Goal: Task Accomplishment & Management: Manage account settings

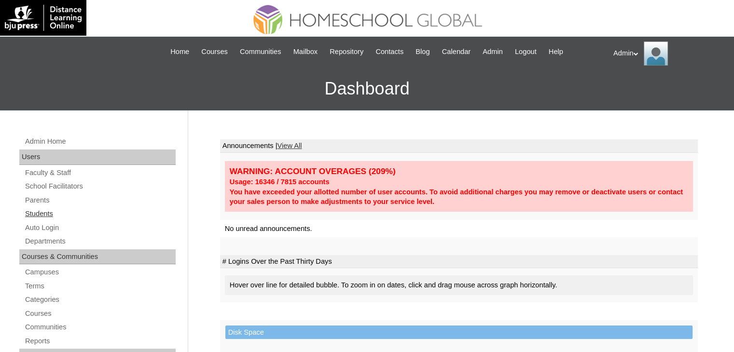
click at [44, 212] on link "Students" at bounding box center [99, 214] width 151 height 12
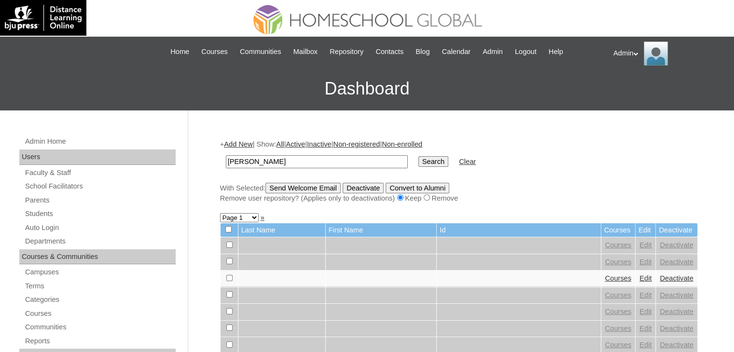
type input "[PERSON_NAME]"
click at [418, 163] on input "Search" at bounding box center [433, 161] width 30 height 11
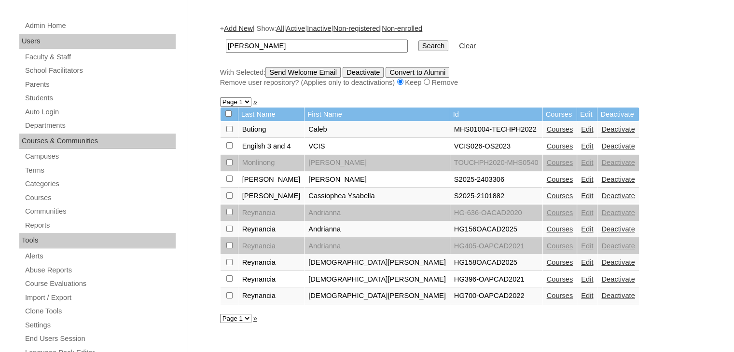
scroll to position [116, 0]
click at [546, 193] on link "Courses" at bounding box center [559, 196] width 27 height 8
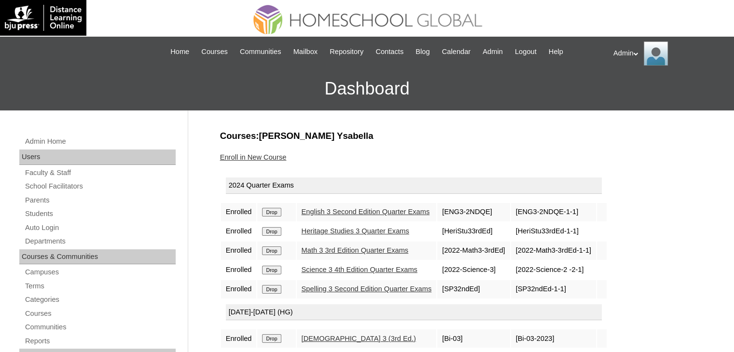
click at [279, 210] on input "Drop" at bounding box center [271, 212] width 19 height 9
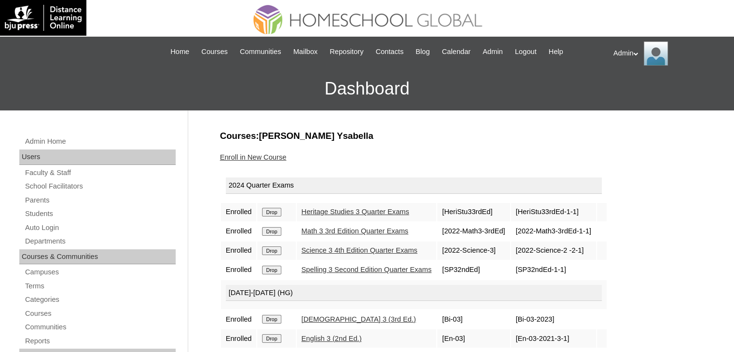
click at [279, 210] on input "Drop" at bounding box center [271, 212] width 19 height 9
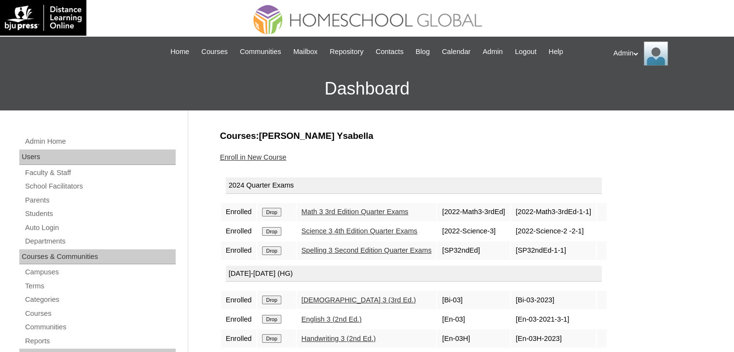
click at [279, 210] on input "Drop" at bounding box center [271, 212] width 19 height 9
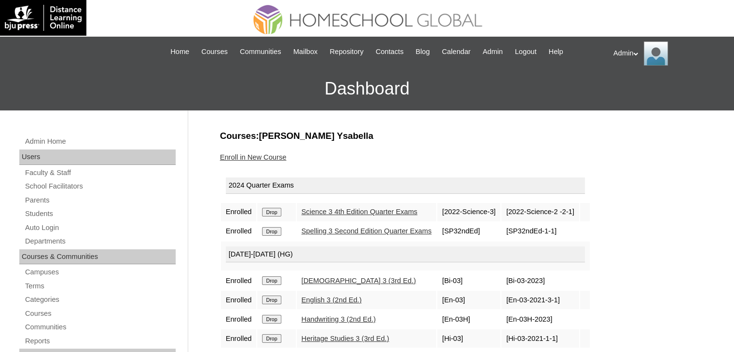
click at [279, 210] on input "Drop" at bounding box center [271, 212] width 19 height 9
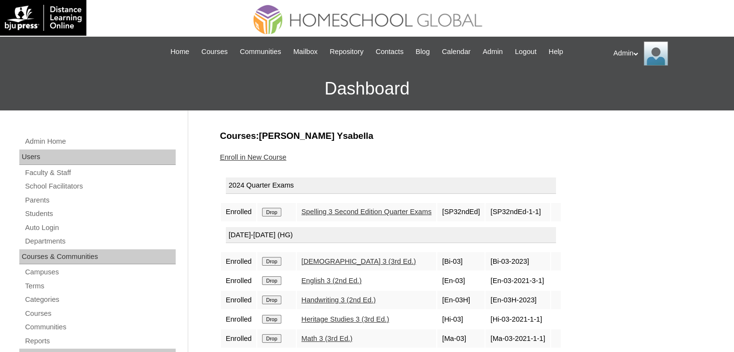
click at [279, 210] on input "Drop" at bounding box center [271, 212] width 19 height 9
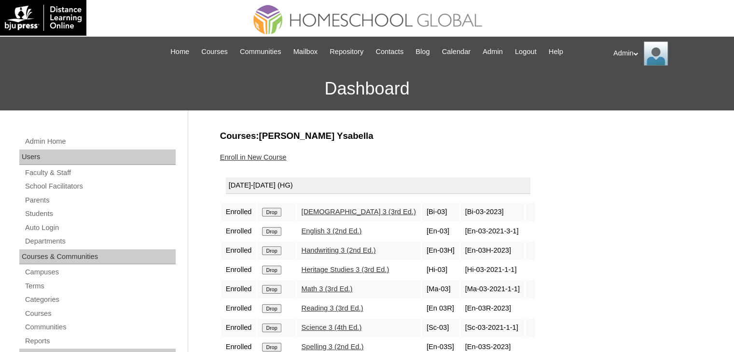
click at [267, 211] on input "Drop" at bounding box center [271, 212] width 19 height 9
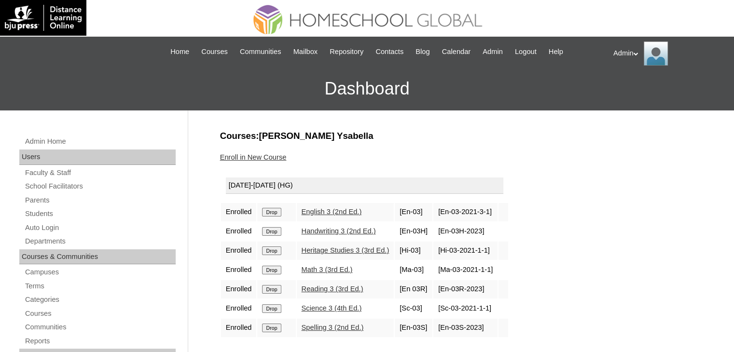
click at [267, 211] on input "Drop" at bounding box center [271, 212] width 19 height 9
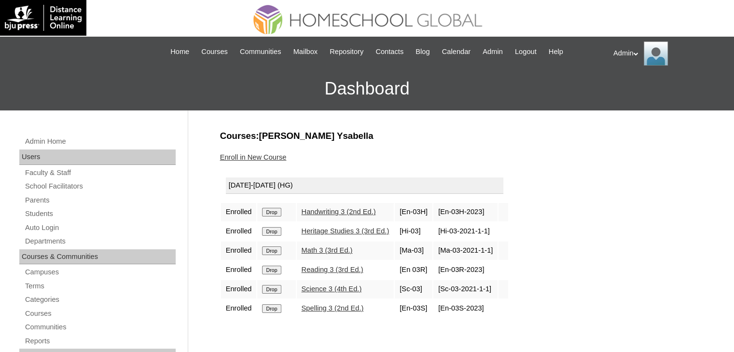
click at [267, 211] on input "Drop" at bounding box center [271, 212] width 19 height 9
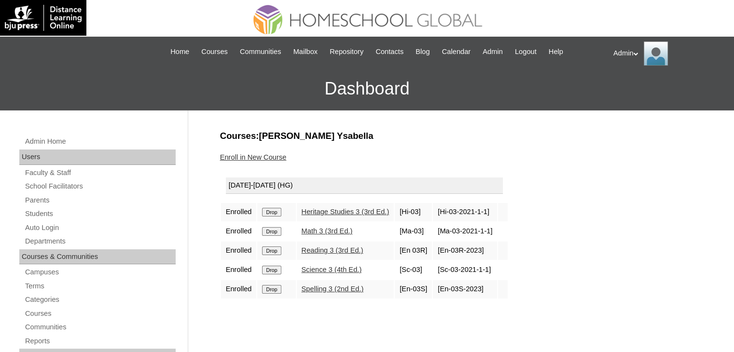
click at [267, 211] on input "Drop" at bounding box center [271, 212] width 19 height 9
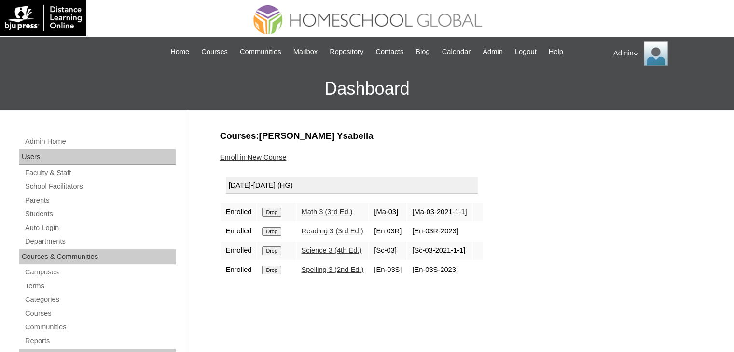
click at [267, 211] on input "Drop" at bounding box center [271, 212] width 19 height 9
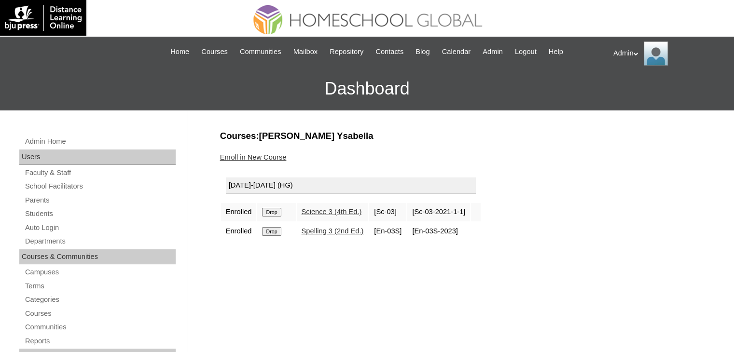
click at [267, 211] on input "Drop" at bounding box center [271, 212] width 19 height 9
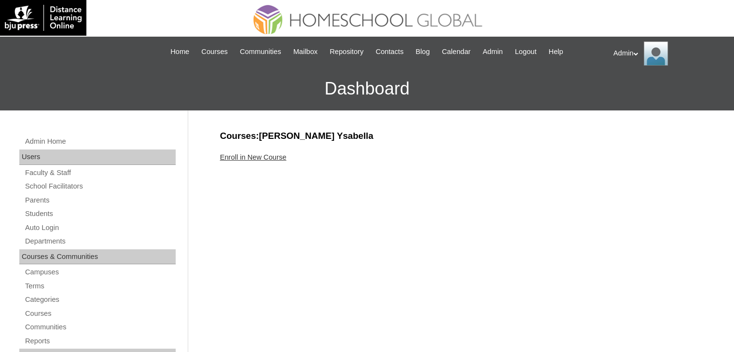
click at [263, 155] on link "Enroll in New Course" at bounding box center [253, 157] width 67 height 8
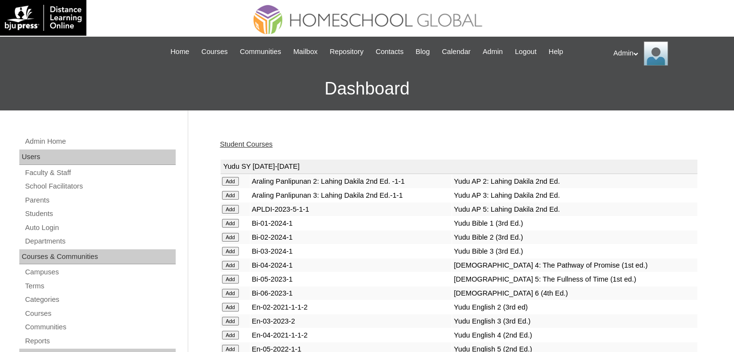
scroll to position [2410, 0]
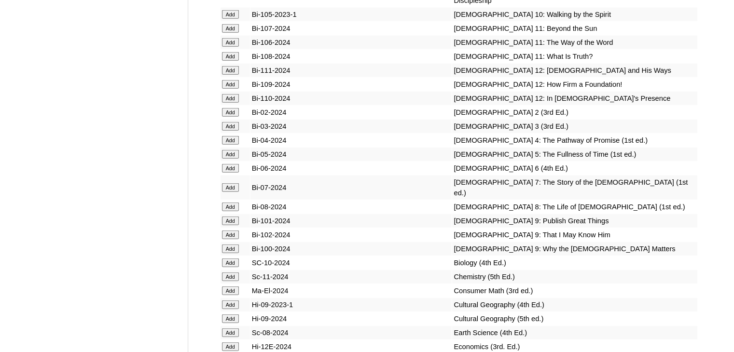
click at [225, 147] on td "Add" at bounding box center [234, 141] width 29 height 14
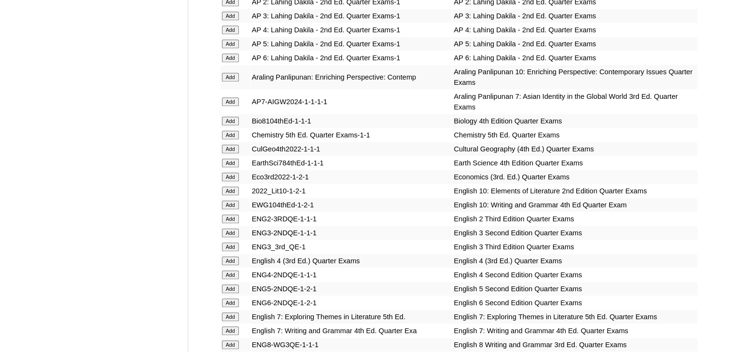
scroll to position [838, 0]
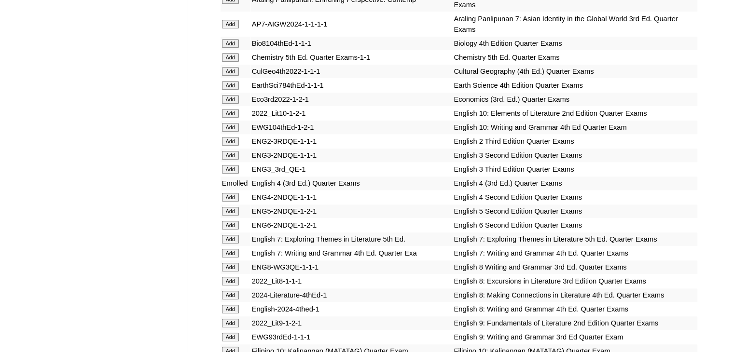
scroll to position [2716, 0]
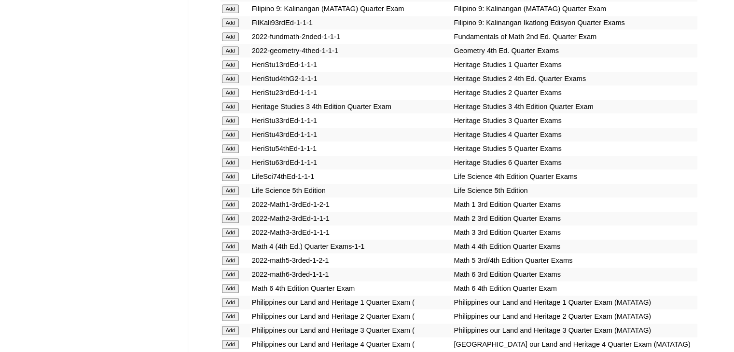
scroll to position [1812, 0]
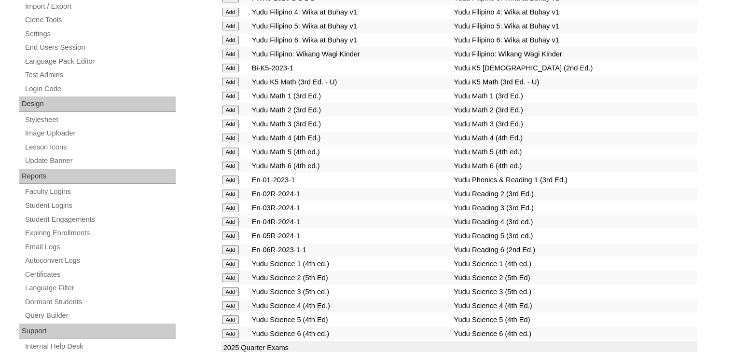
scroll to position [3716, 0]
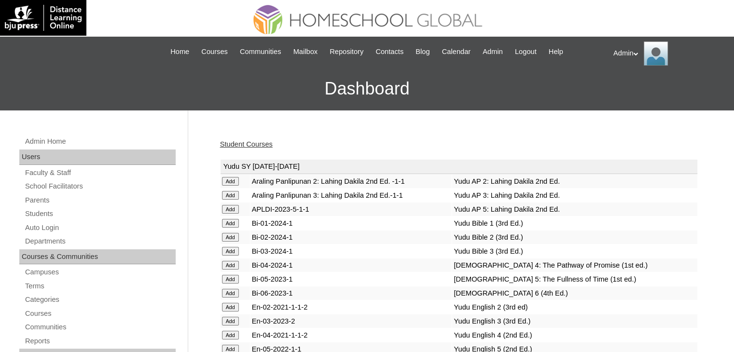
scroll to position [1854, 0]
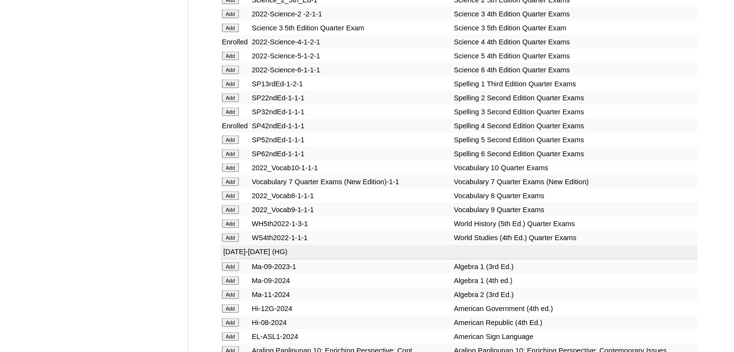
scroll to position [3938, 0]
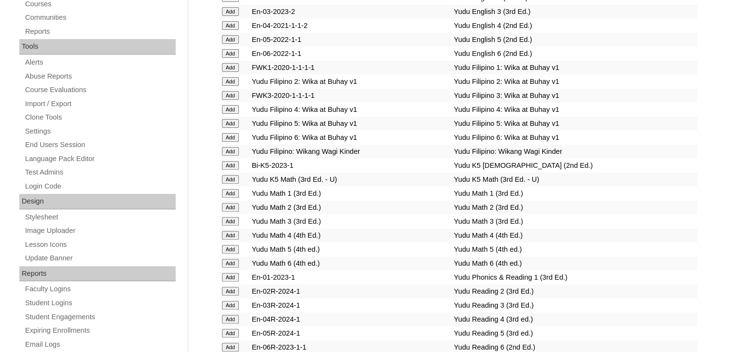
scroll to position [1509, 0]
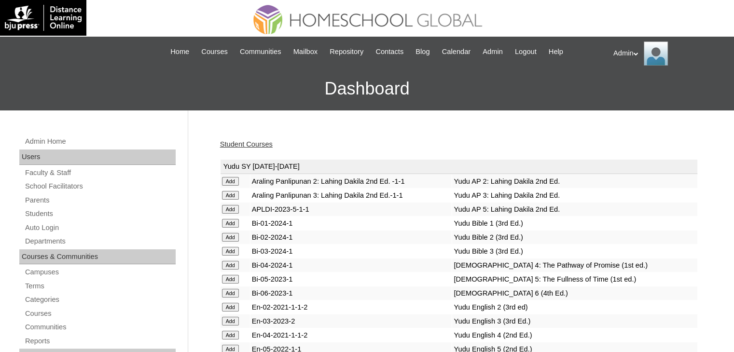
scroll to position [1328, 0]
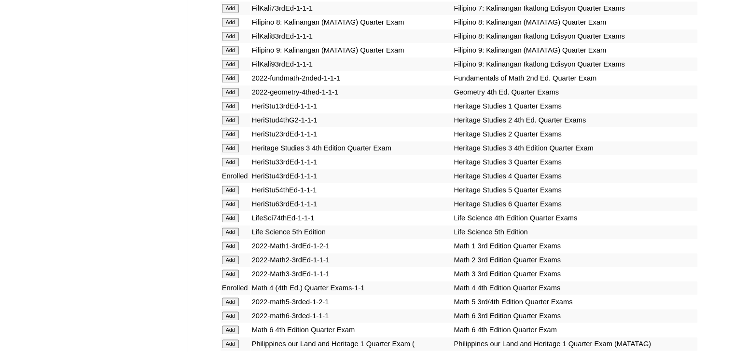
scroll to position [3257, 0]
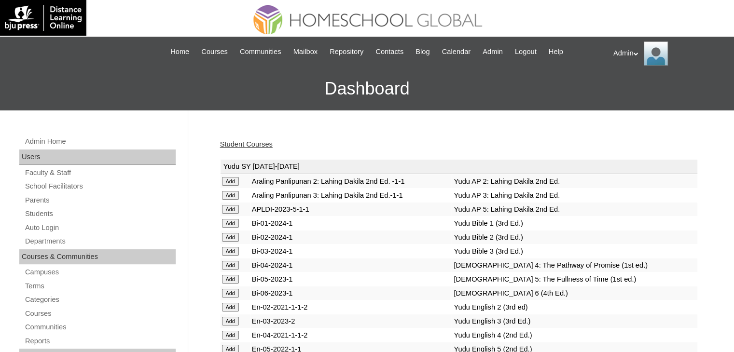
click at [255, 140] on link "Student Courses" at bounding box center [246, 144] width 53 height 8
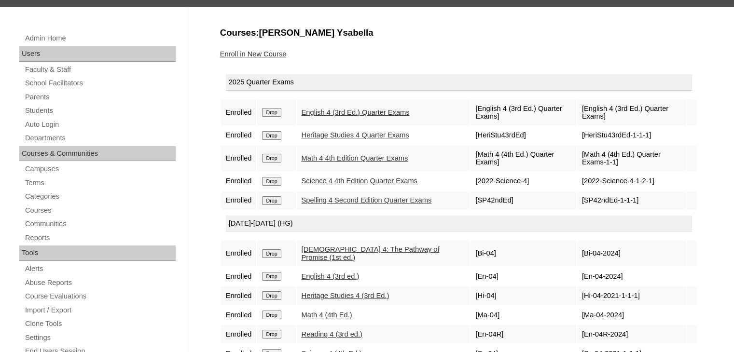
scroll to position [94, 0]
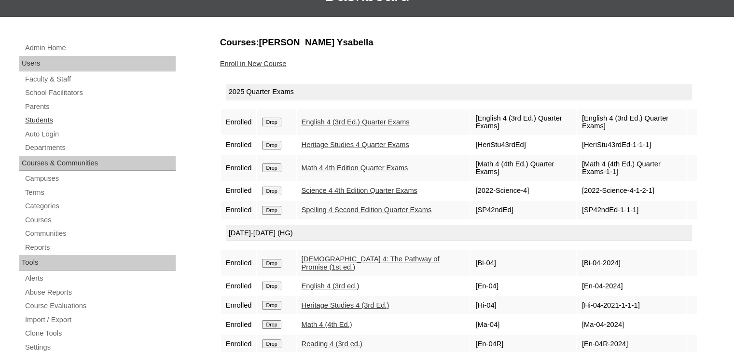
click at [46, 120] on link "Students" at bounding box center [99, 120] width 151 height 12
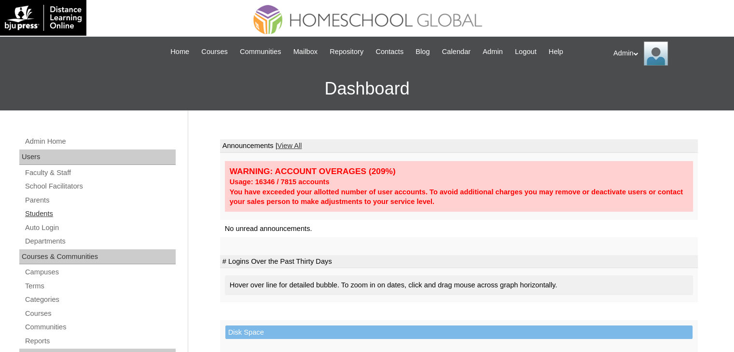
click at [44, 209] on link "Students" at bounding box center [99, 214] width 151 height 12
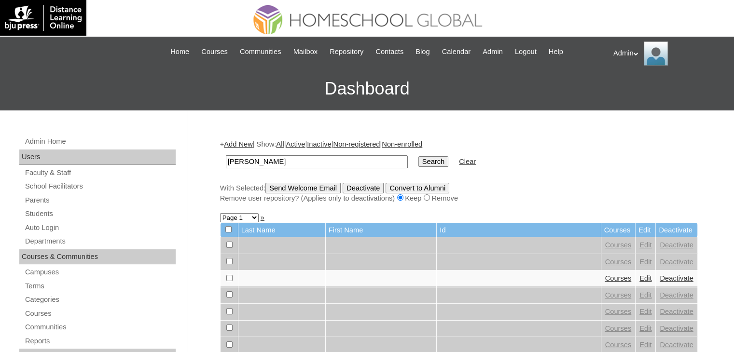
type input "[PERSON_NAME]"
click at [418, 159] on input "Search" at bounding box center [433, 161] width 30 height 11
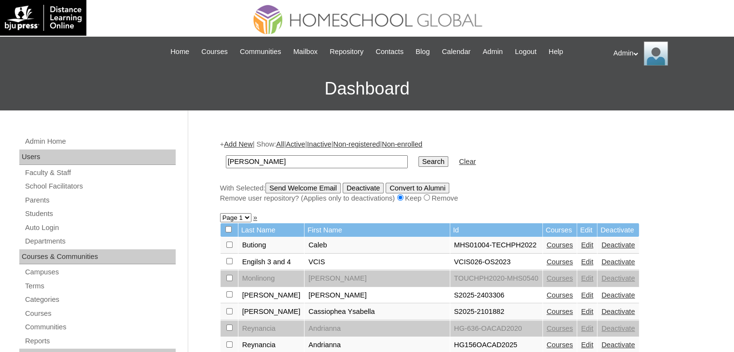
click at [546, 292] on link "Courses" at bounding box center [559, 295] width 27 height 8
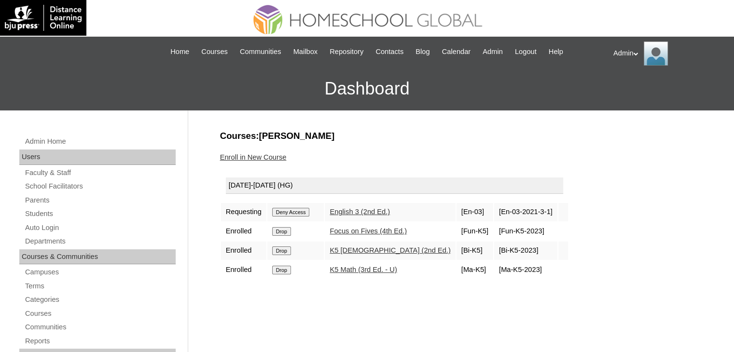
click at [299, 209] on input "Deny Access" at bounding box center [291, 212] width 38 height 9
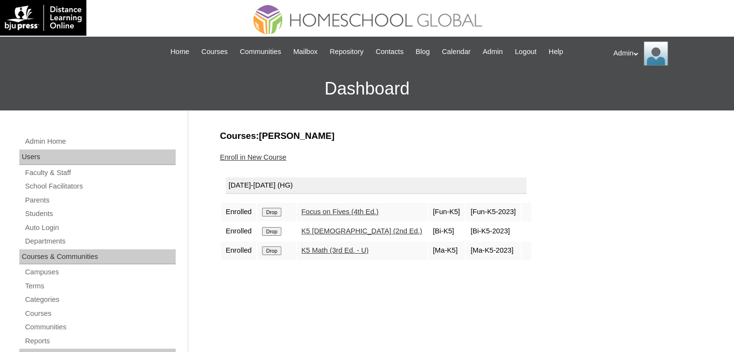
click at [274, 209] on input "Drop" at bounding box center [271, 212] width 19 height 9
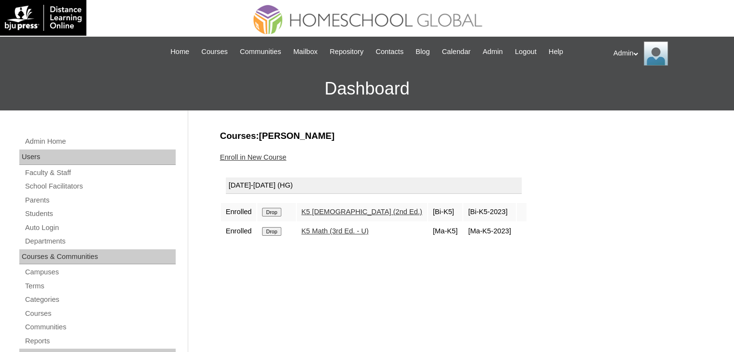
click at [274, 209] on input "Drop" at bounding box center [271, 212] width 19 height 9
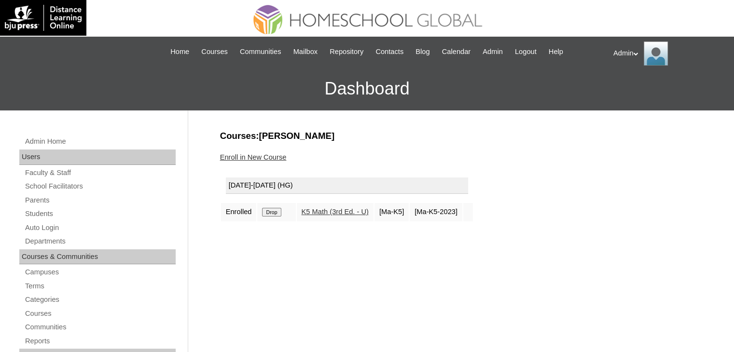
click at [274, 209] on input "Drop" at bounding box center [271, 212] width 19 height 9
